Goal: Transaction & Acquisition: Obtain resource

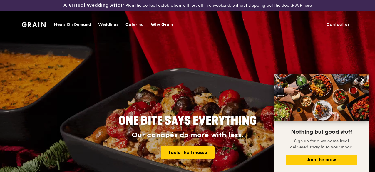
click at [134, 25] on div "Catering" at bounding box center [135, 25] width 18 height 18
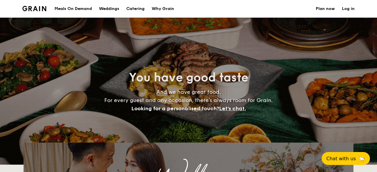
select select
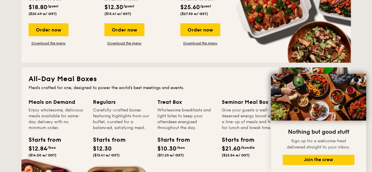
scroll to position [182, 0]
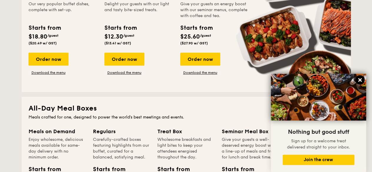
click at [360, 81] on icon at bounding box center [360, 80] width 4 height 4
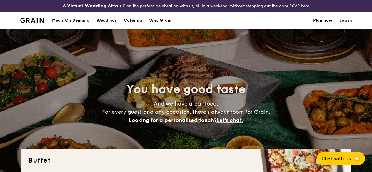
scroll to position [147, 0]
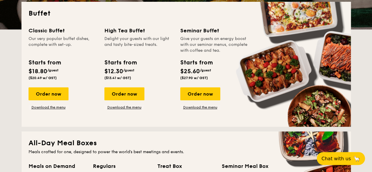
click at [185, 24] on div "Buffet Classic Buffet Our very popular buffet dishes, complete with set-up. Sta…" at bounding box center [185, 64] width 329 height 125
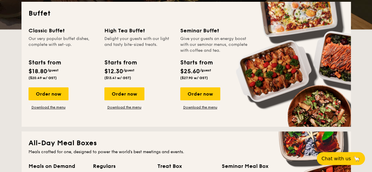
drag, startPoint x: 185, startPoint y: 34, endPoint x: 200, endPoint y: 61, distance: 31.3
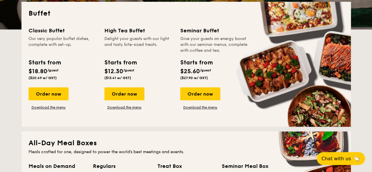
click at [186, 34] on div "Seminar Buffet" at bounding box center [214, 30] width 69 height 8
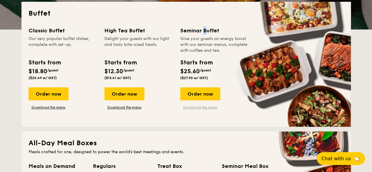
click at [197, 110] on link "Download the menu" at bounding box center [200, 107] width 40 height 5
click at [206, 35] on div "Seminar Buffet" at bounding box center [214, 30] width 69 height 8
